Goal: Task Accomplishment & Management: Manage account settings

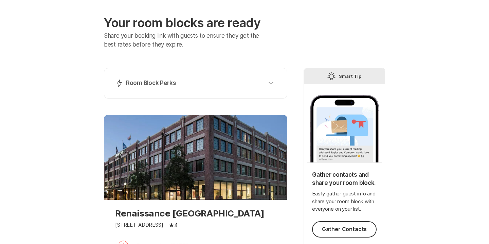
scroll to position [27, 0]
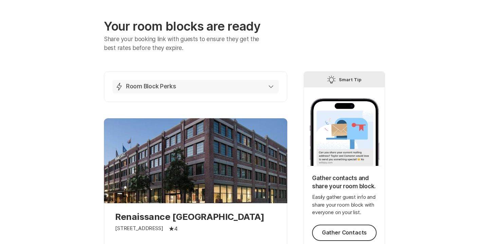
click at [204, 89] on div "Lightning Bolt Room Block Perks" at bounding box center [194, 86] width 158 height 8
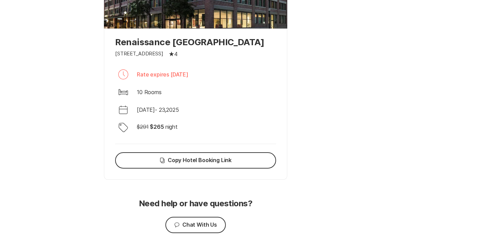
scroll to position [515, 0]
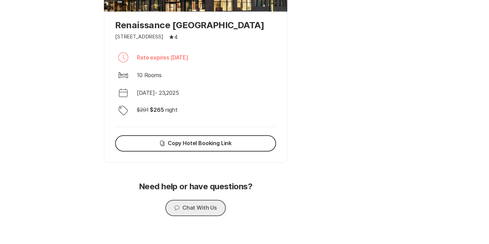
click at [206, 216] on button "Chat Chat With Us" at bounding box center [195, 208] width 60 height 16
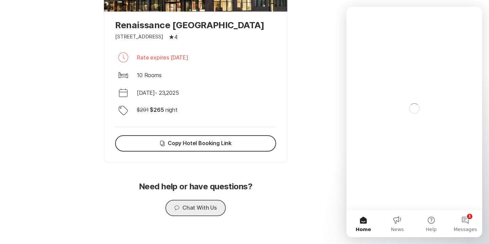
scroll to position [0, 0]
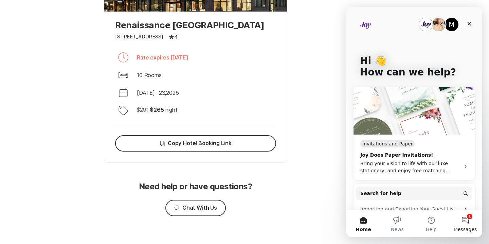
click at [456, 224] on button "1 Messages" at bounding box center [465, 223] width 34 height 27
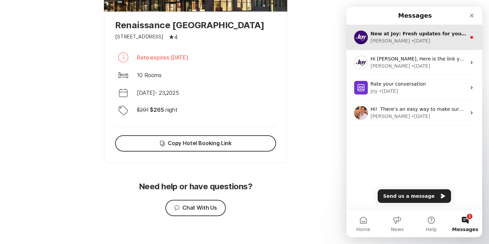
click at [432, 38] on div "[PERSON_NAME] • [DATE]" at bounding box center [418, 40] width 96 height 7
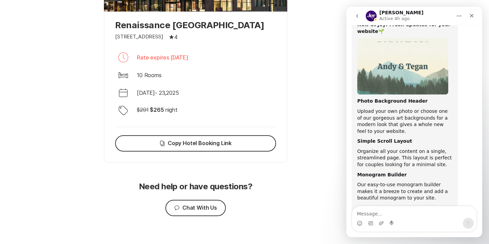
scroll to position [27, 0]
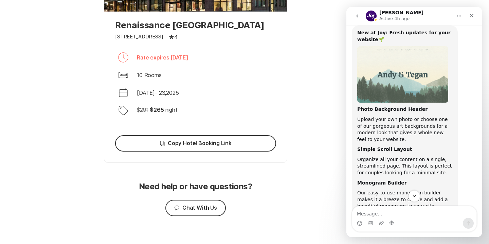
click at [357, 18] on icon "go back" at bounding box center [356, 15] width 5 height 5
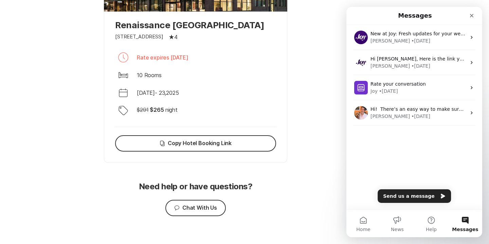
scroll to position [0, 0]
click at [410, 200] on button "Send us a message" at bounding box center [414, 196] width 73 height 14
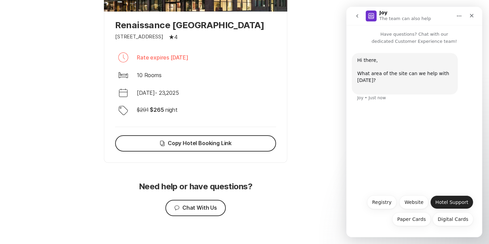
click at [448, 201] on button "Hotel Support" at bounding box center [451, 202] width 43 height 14
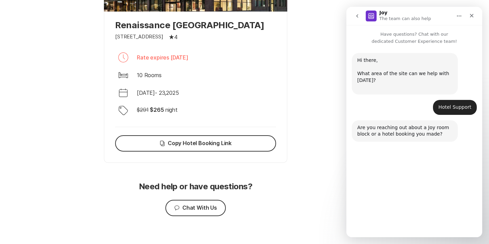
click at [420, 204] on button "Room Block" at bounding box center [409, 202] width 38 height 14
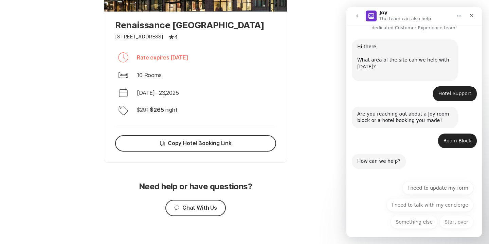
scroll to position [16, 0]
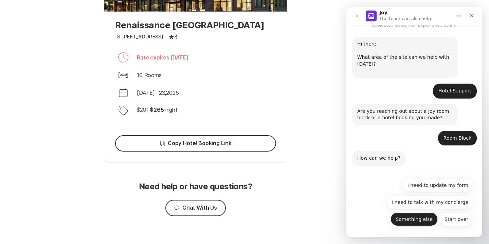
click at [423, 223] on button "Something else" at bounding box center [413, 219] width 47 height 14
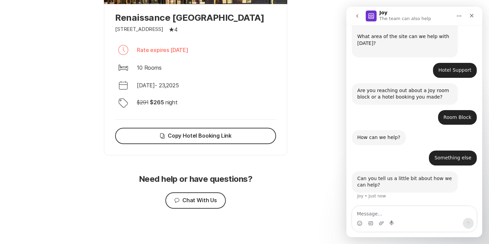
scroll to position [37, 0]
click at [363, 211] on textarea "HOw many guests have booked my room block?" at bounding box center [414, 212] width 124 height 12
type textarea "How many guests have booked my room block?"
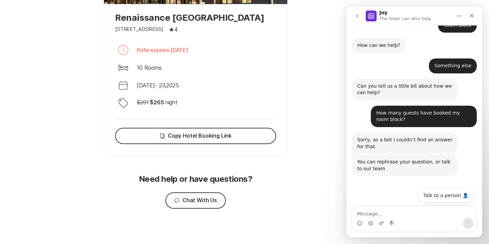
scroll to position [130, 0]
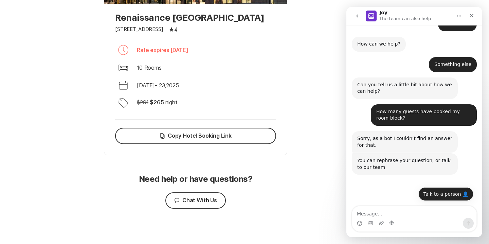
click at [444, 197] on button "Talk to a person 👤" at bounding box center [445, 194] width 55 height 14
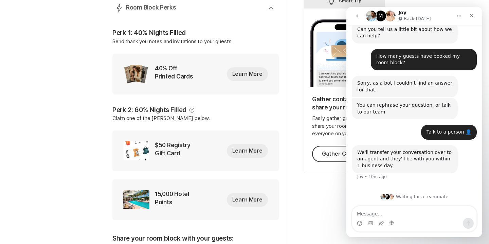
scroll to position [103, 0]
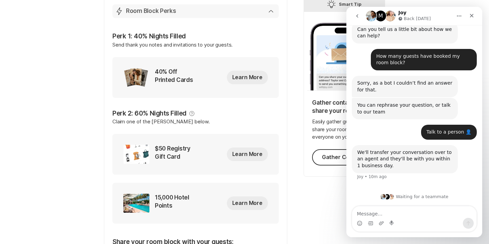
click at [271, 11] on icon "button" at bounding box center [271, 11] width 5 height 3
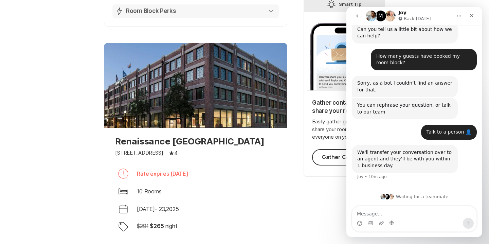
scroll to position [0, 0]
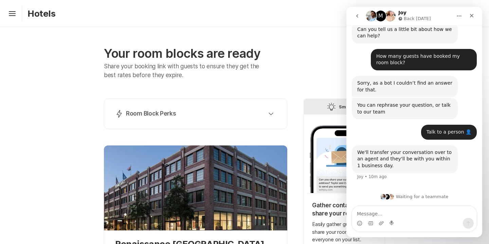
click at [11, 19] on div "Hamburger Hotels" at bounding box center [30, 13] width 50 height 16
click at [16, 12] on icon "Hamburger" at bounding box center [12, 13] width 11 height 11
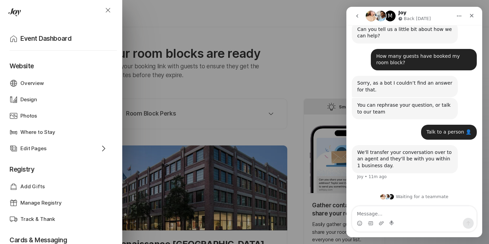
click at [240, 51] on div "Close Home Event Dashboard Website Web Globe Overview Design Design Photos Phot…" at bounding box center [244, 122] width 489 height 244
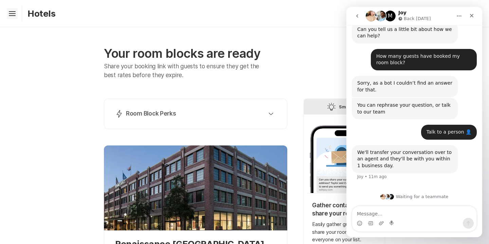
click at [11, 12] on icon "Hamburger" at bounding box center [12, 13] width 11 height 11
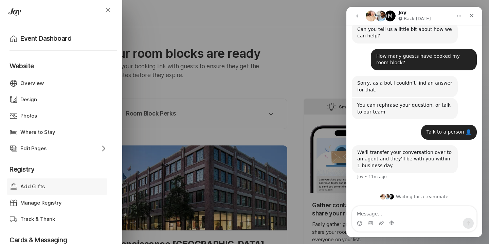
scroll to position [34, 0]
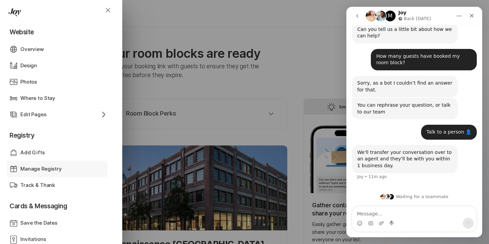
click at [64, 167] on div "Manage Registry" at bounding box center [56, 169] width 73 height 8
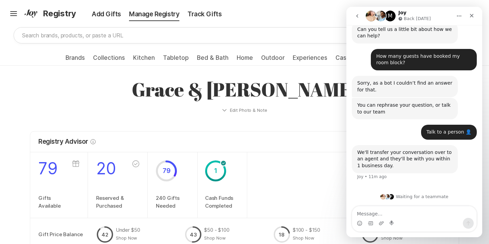
click at [254, 135] on div "Registry Advisor Info 🎊 58 days to go! 200 Guests" at bounding box center [244, 141] width 428 height 20
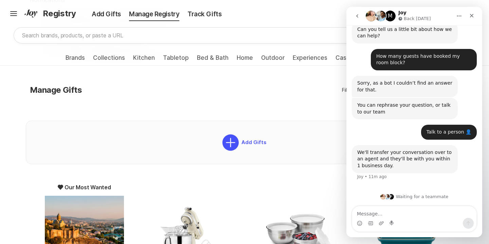
scroll to position [353, 0]
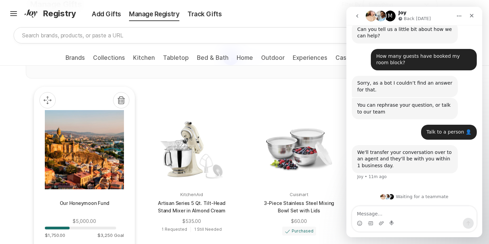
click at [109, 152] on div at bounding box center [84, 149] width 79 height 79
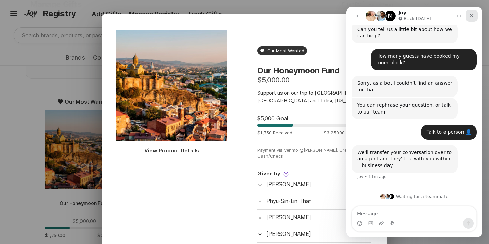
click at [473, 14] on icon "Close" at bounding box center [471, 15] width 5 height 5
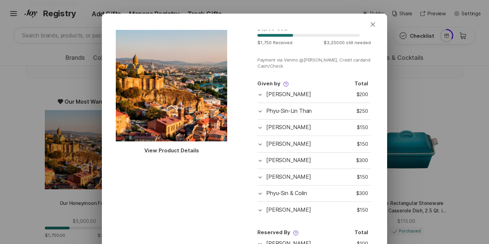
scroll to position [81, 0]
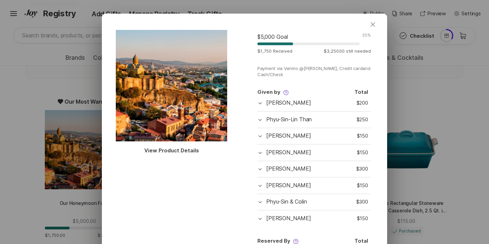
click at [377, 24] on icon "Close" at bounding box center [373, 24] width 8 height 8
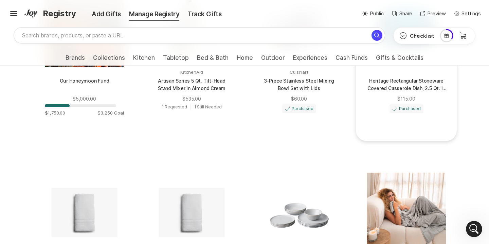
scroll to position [498, 0]
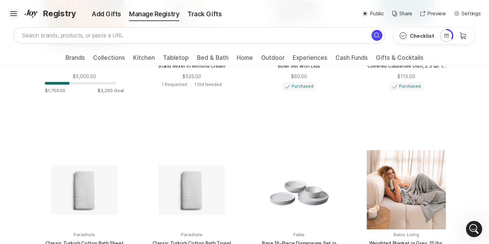
click at [14, 14] on icon "Hamburger" at bounding box center [13, 13] width 11 height 11
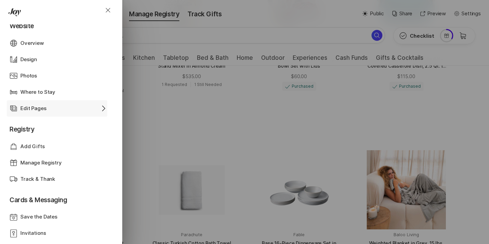
scroll to position [40, 0]
click at [213, 14] on div "Close Home Event Dashboard Website Web Globe Overview Design Design Photos Phot…" at bounding box center [244, 122] width 489 height 244
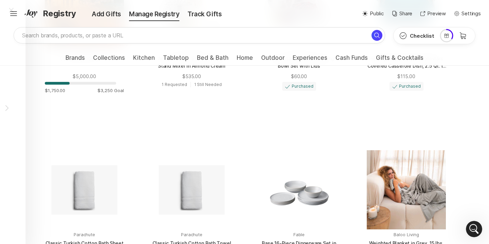
scroll to position [207, 0]
click at [203, 16] on div "Close Home Event Dashboard Website Web Globe Overview Design Design Photos Phot…" at bounding box center [244, 122] width 489 height 244
click at [203, 16] on div "Track Gifts" at bounding box center [204, 15] width 42 height 10
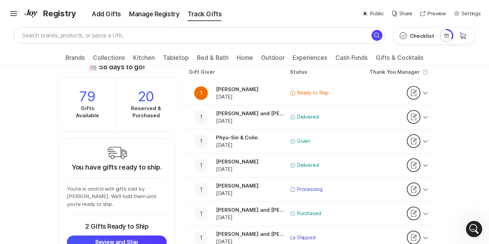
scroll to position [18, 0]
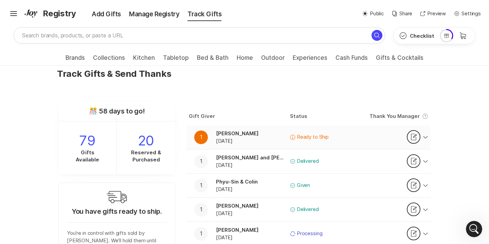
click at [390, 132] on div "Thank You Note Thank" at bounding box center [393, 137] width 59 height 18
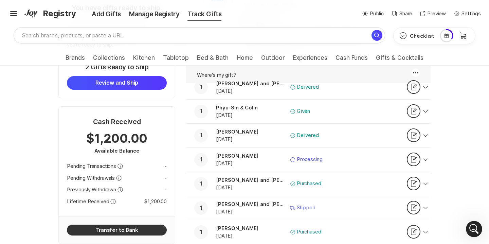
scroll to position [226, 0]
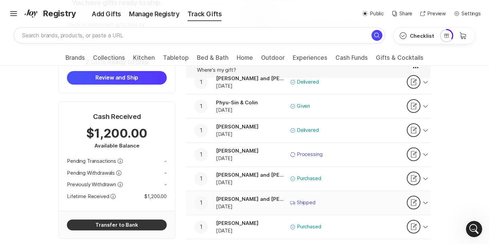
click at [352, 200] on div "Shipping Shipped" at bounding box center [327, 203] width 74 height 8
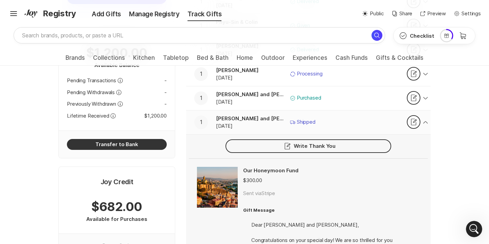
scroll to position [333, 0]
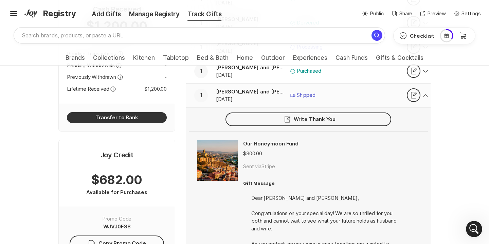
click at [345, 98] on div "Shipping Shipped" at bounding box center [327, 95] width 74 height 8
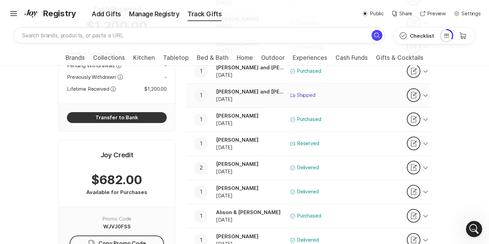
click at [345, 98] on div "Shipping Shipped" at bounding box center [327, 95] width 74 height 8
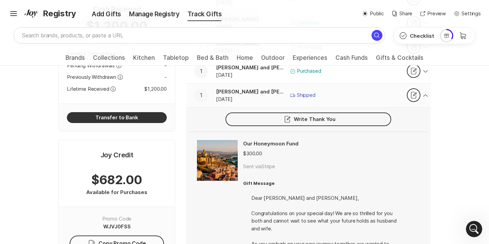
click at [345, 98] on div "Shipping Shipped" at bounding box center [327, 95] width 74 height 8
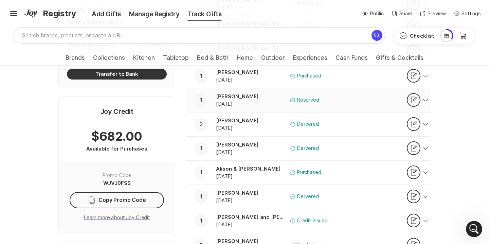
scroll to position [378, 0]
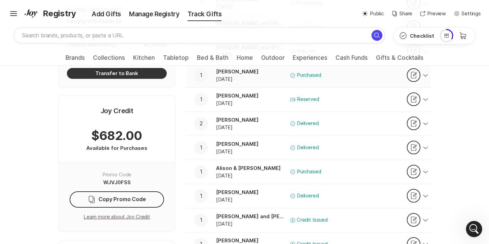
click at [335, 85] on button "1 [PERSON_NAME] [DATE] Check Outline Purchased Thank You Note Thank" at bounding box center [308, 75] width 244 height 24
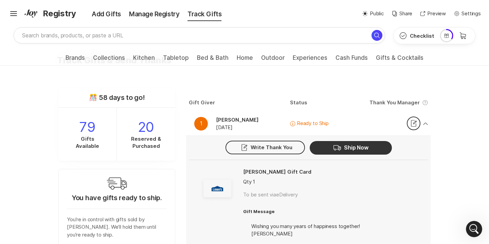
scroll to position [0, 0]
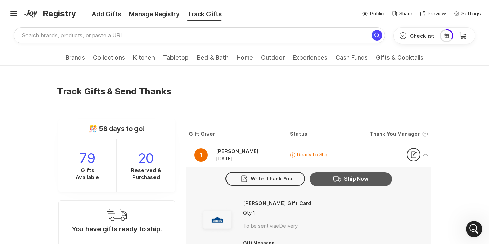
click at [332, 176] on button "Shipping Ship Now" at bounding box center [351, 179] width 82 height 14
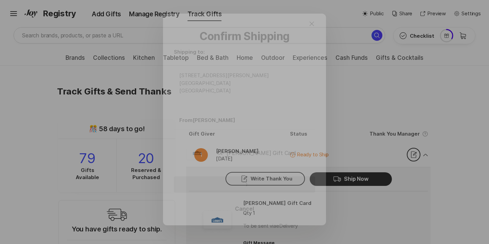
scroll to position [186, 0]
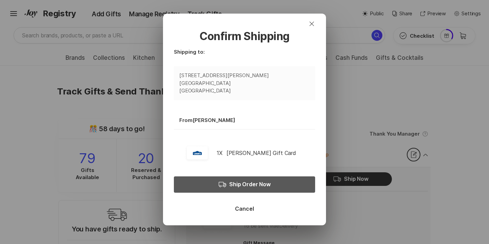
click at [285, 181] on button "Shipping Ship Order Now" at bounding box center [244, 184] width 141 height 16
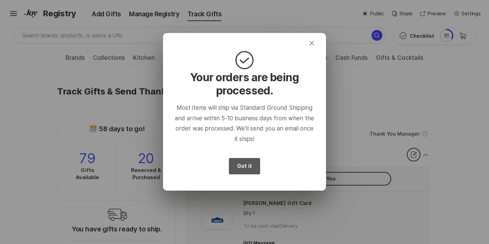
click at [255, 164] on button "Got it" at bounding box center [244, 166] width 31 height 16
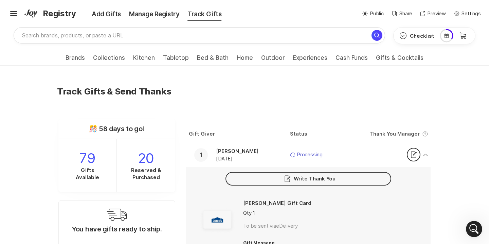
scroll to position [225, 0]
